Goal: Obtain resource: Download file/media

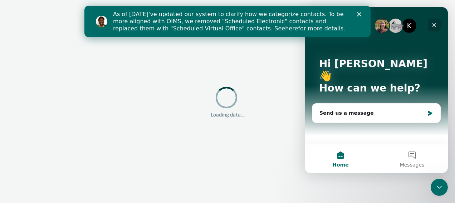
click at [436, 25] on icon "Close" at bounding box center [434, 25] width 6 height 6
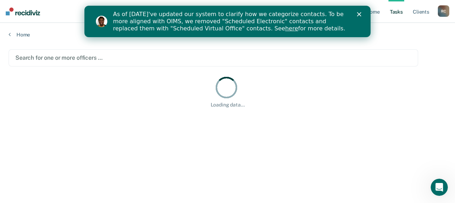
click at [358, 14] on icon "Close" at bounding box center [359, 14] width 4 height 4
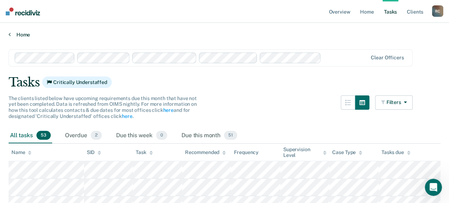
click at [18, 34] on link "Home" at bounding box center [225, 34] width 432 height 6
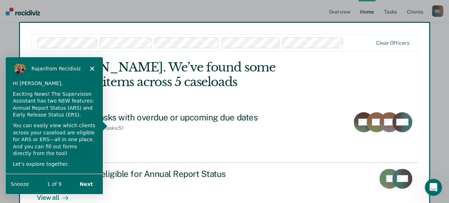
scroll to position [25, 0]
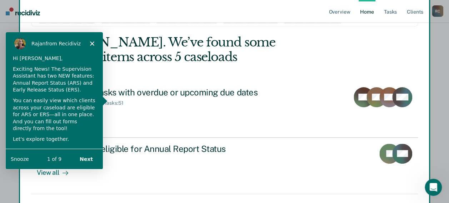
click at [92, 40] on div "[PERSON_NAME] from Recidiviz" at bounding box center [53, 43] width 97 height 23
click at [89, 42] on div "[PERSON_NAME] from Recidiviz" at bounding box center [53, 43] width 97 height 23
click at [93, 43] on icon "Close" at bounding box center [92, 43] width 4 height 4
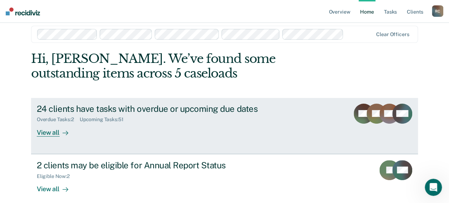
scroll to position [0, 0]
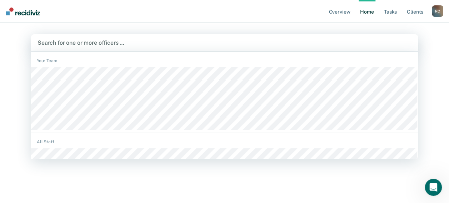
click at [82, 41] on div at bounding box center [225, 43] width 374 height 8
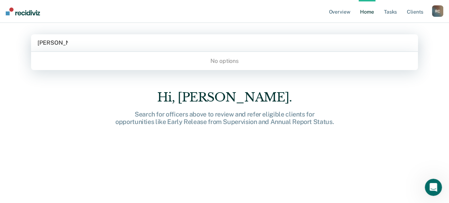
type input "[PERSON_NAME]"
drag, startPoint x: 8, startPoint y: 31, endPoint x: -19, endPoint y: 28, distance: 27.0
click at [0, 28] on html "Looks like you’re using Internet Explorer 11. For faster loading and a better e…" at bounding box center [224, 101] width 449 height 203
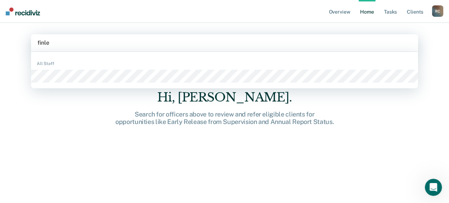
type input "[PERSON_NAME]"
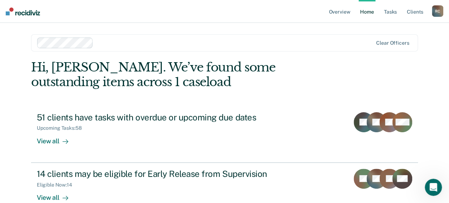
scroll to position [36, 0]
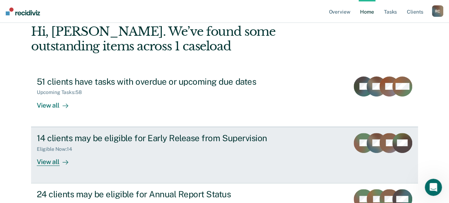
click at [54, 158] on div "View all" at bounding box center [57, 159] width 40 height 14
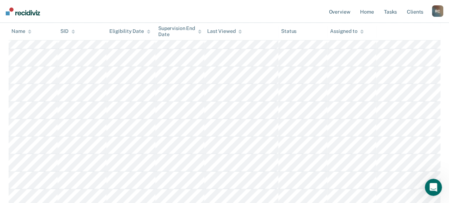
scroll to position [27, 0]
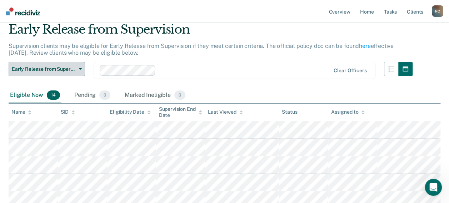
click at [79, 68] on icon "button" at bounding box center [80, 68] width 3 height 1
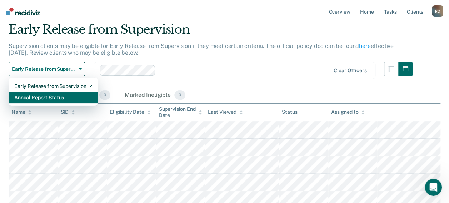
click at [39, 97] on div "Annual Report Status" at bounding box center [53, 97] width 78 height 11
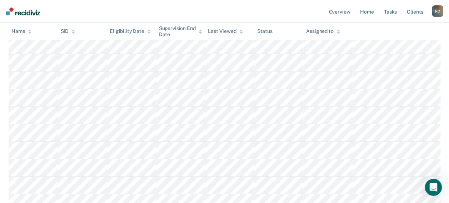
scroll to position [36, 0]
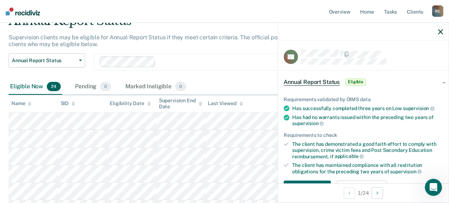
click at [329, 82] on span "Annual Report Status" at bounding box center [312, 82] width 56 height 7
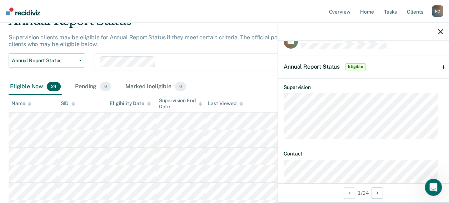
scroll to position [0, 0]
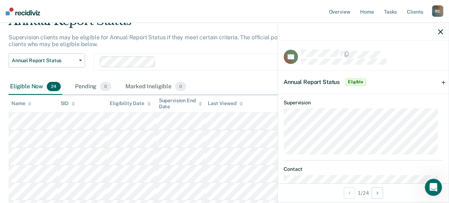
click at [357, 81] on span "Eligible" at bounding box center [356, 82] width 20 height 7
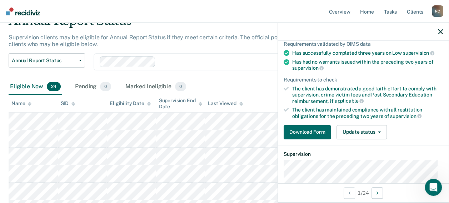
scroll to position [71, 0]
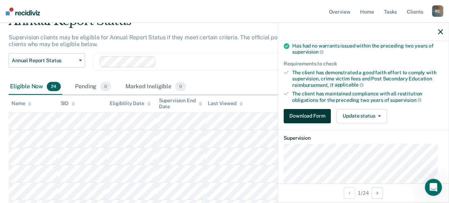
click at [313, 111] on button "Download Form" at bounding box center [307, 116] width 47 height 14
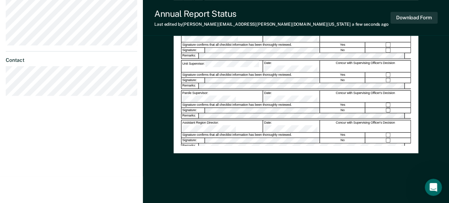
scroll to position [231, 0]
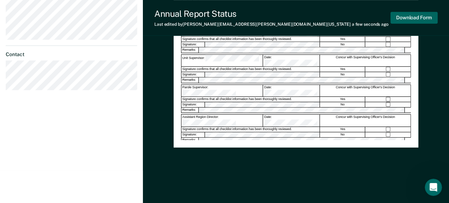
click at [420, 22] on button "Download Form" at bounding box center [414, 18] width 47 height 12
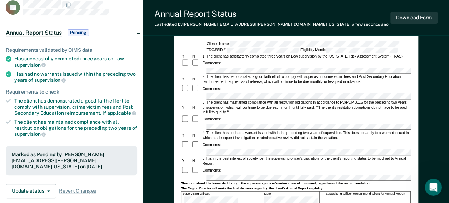
scroll to position [0, 0]
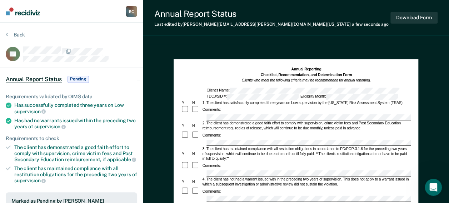
click at [184, 42] on div "Annual Report Status Last edited by [PERSON_NAME][EMAIL_ADDRESS][PERSON_NAME][D…" at bounding box center [296, 200] width 306 height 401
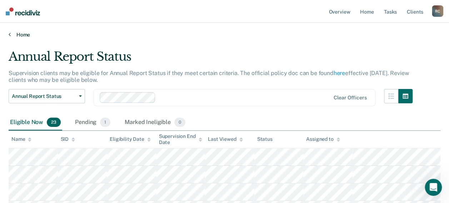
click at [17, 34] on link "Home" at bounding box center [225, 34] width 432 height 6
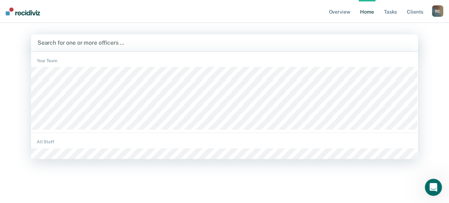
click at [60, 45] on div at bounding box center [225, 43] width 374 height 8
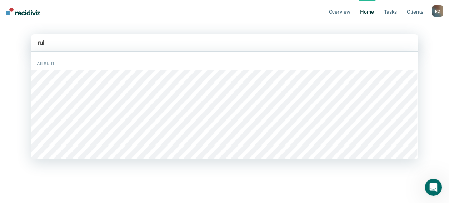
type input "ruby"
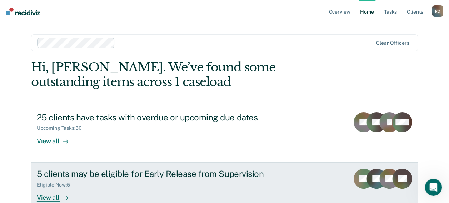
click at [51, 197] on div "View all" at bounding box center [57, 195] width 40 height 14
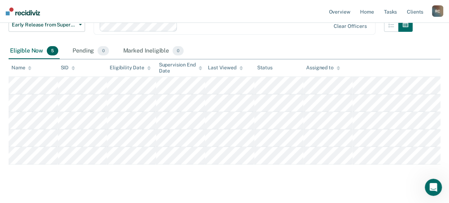
scroll to position [25, 0]
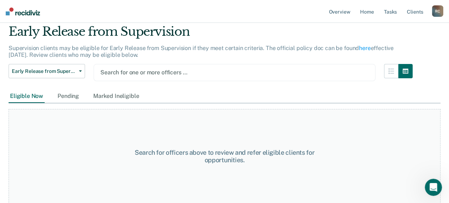
click at [133, 66] on div "Search for one or more officers …" at bounding box center [235, 72] width 282 height 17
click at [134, 71] on div at bounding box center [234, 72] width 268 height 8
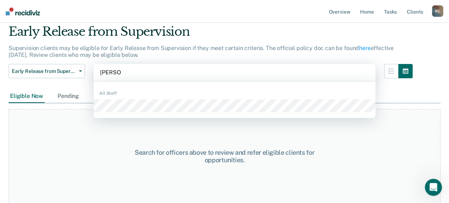
type input "[PERSON_NAME]"
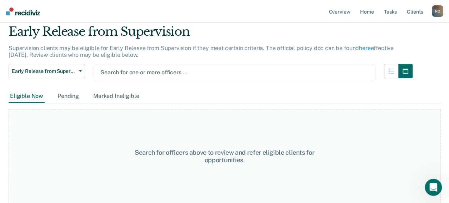
scroll to position [28, 0]
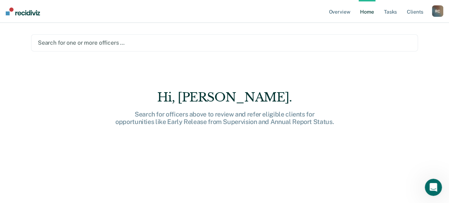
click at [79, 43] on div at bounding box center [224, 43] width 373 height 8
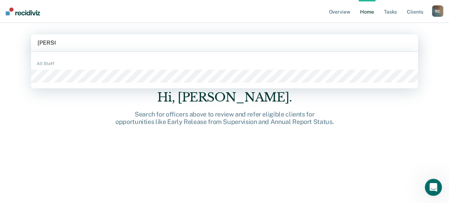
type input "[PERSON_NAME]"
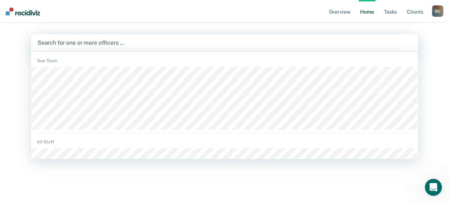
click at [75, 44] on div at bounding box center [225, 43] width 374 height 8
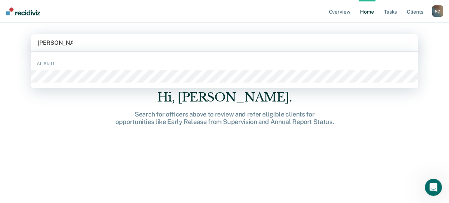
type input "[PERSON_NAME]"
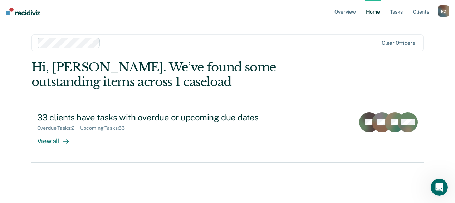
click at [103, 44] on div at bounding box center [240, 43] width 275 height 8
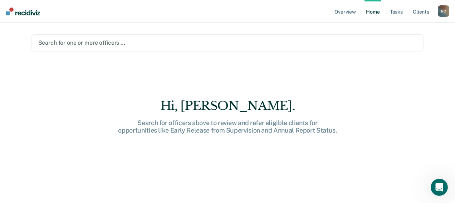
click at [84, 41] on div at bounding box center [227, 43] width 378 height 8
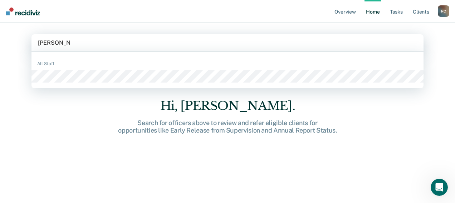
type input "[PERSON_NAME]"
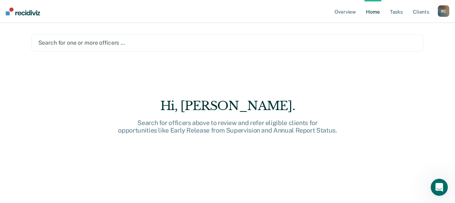
click at [68, 41] on div at bounding box center [227, 43] width 378 height 8
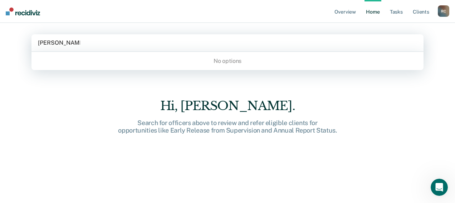
type input "[PERSON_NAME]"
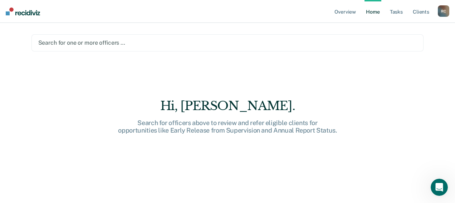
click at [89, 42] on div at bounding box center [227, 43] width 378 height 8
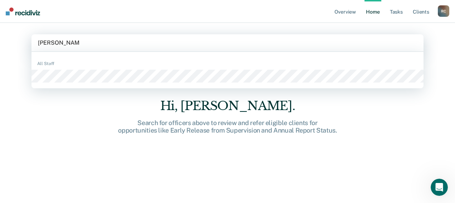
type input "[PERSON_NAME]"
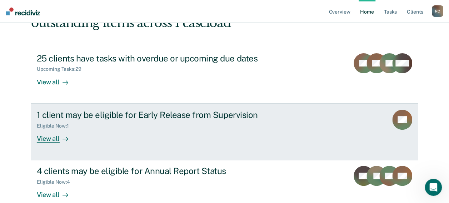
scroll to position [71, 0]
